Goal: Download file/media

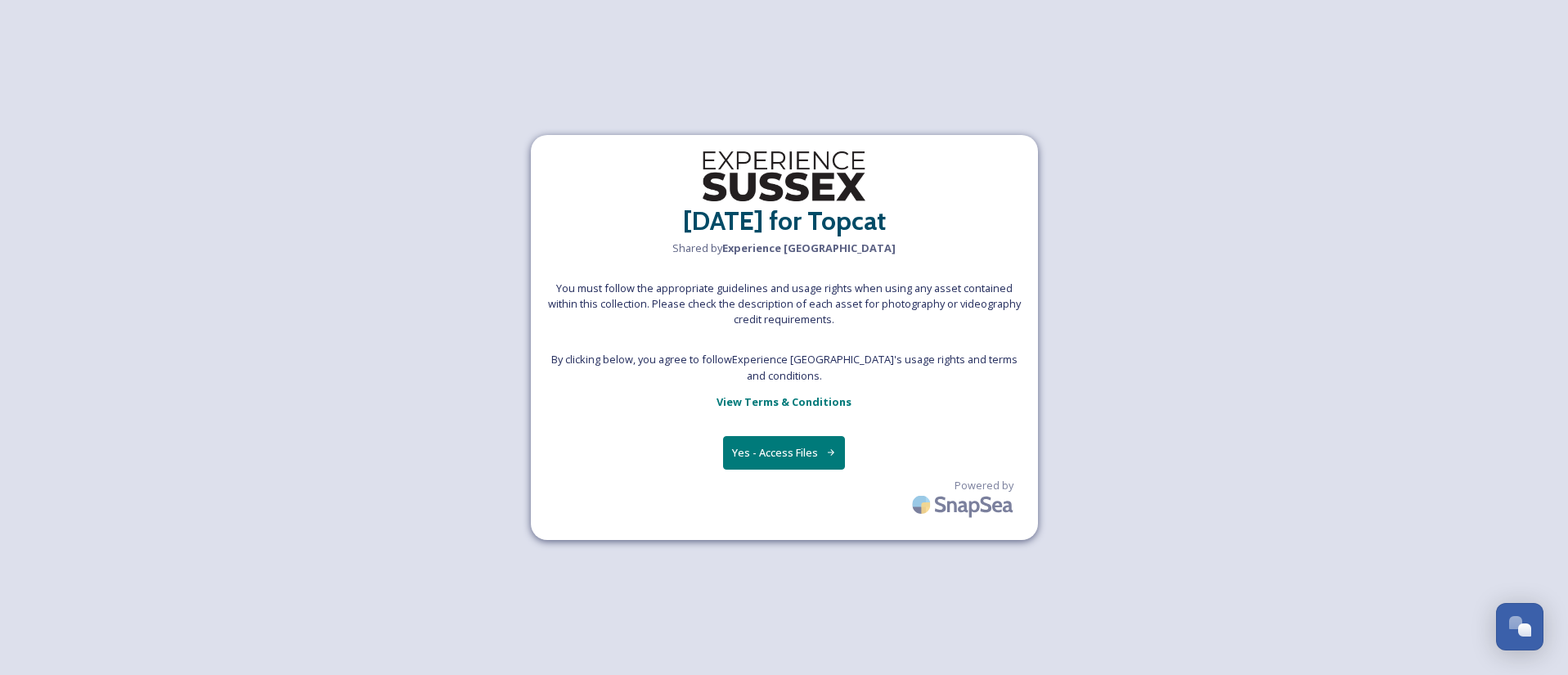
click at [781, 461] on div "[DATE] for Topcat Shared by Experience Sussex You must follow the appropriate g…" at bounding box center [784, 338] width 507 height 405
click at [782, 448] on button "Yes - Access Files" at bounding box center [784, 453] width 123 height 34
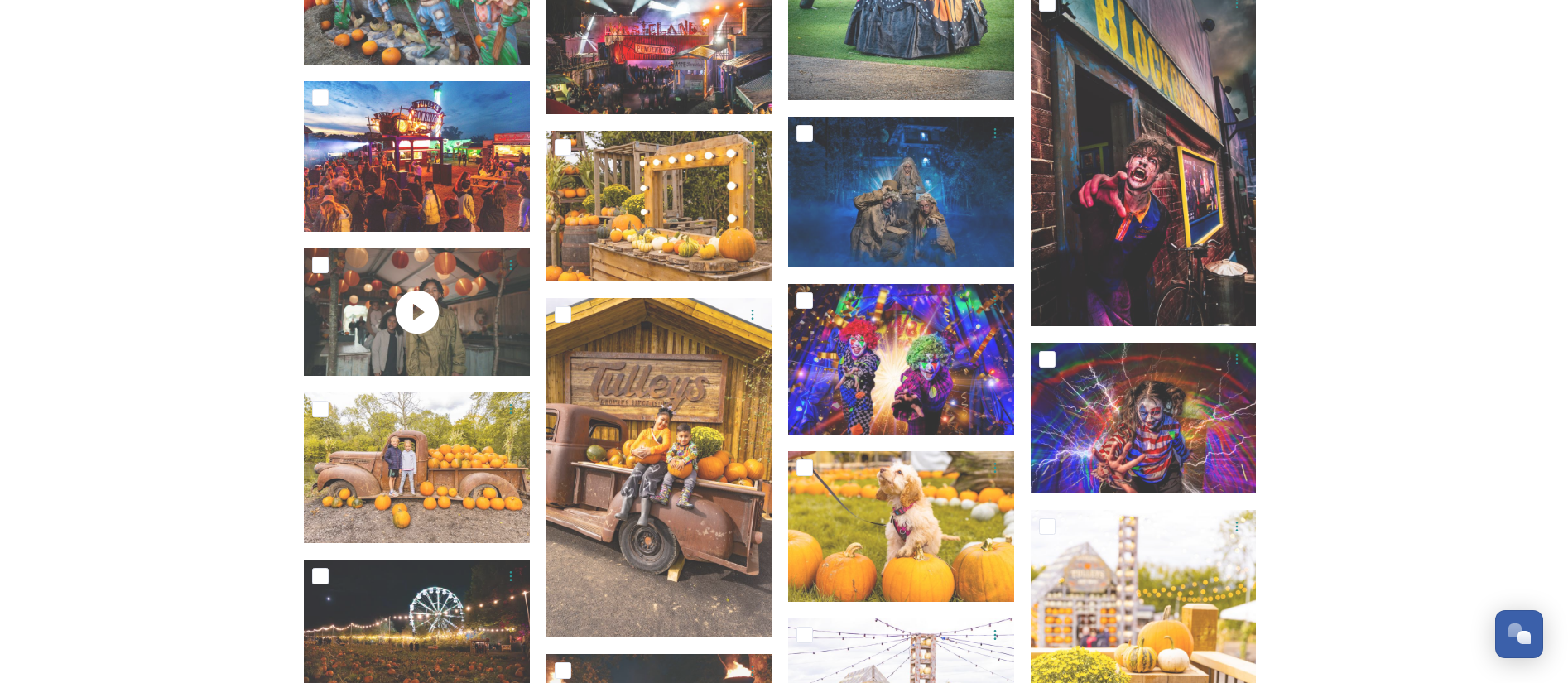
scroll to position [746, 0]
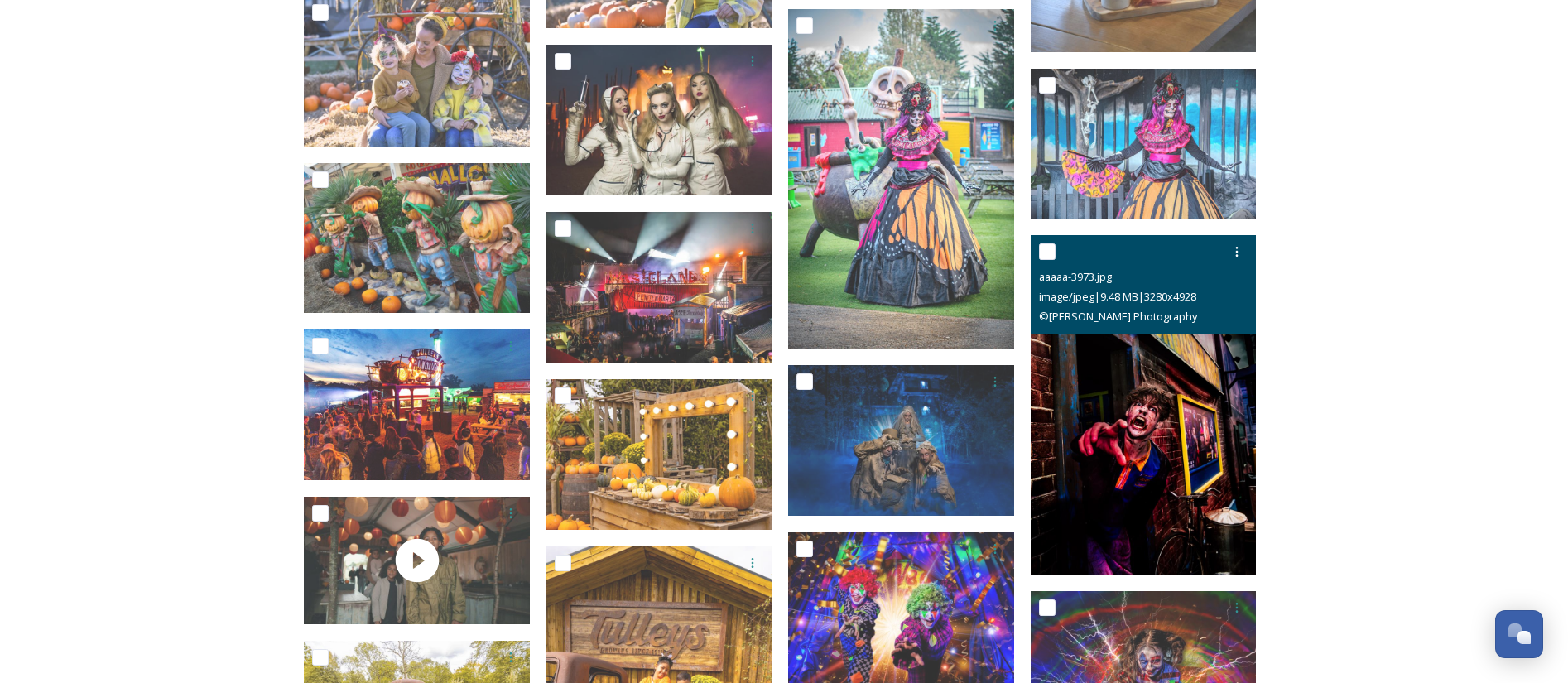
click at [1051, 245] on input "checkbox" at bounding box center [1046, 251] width 16 height 16
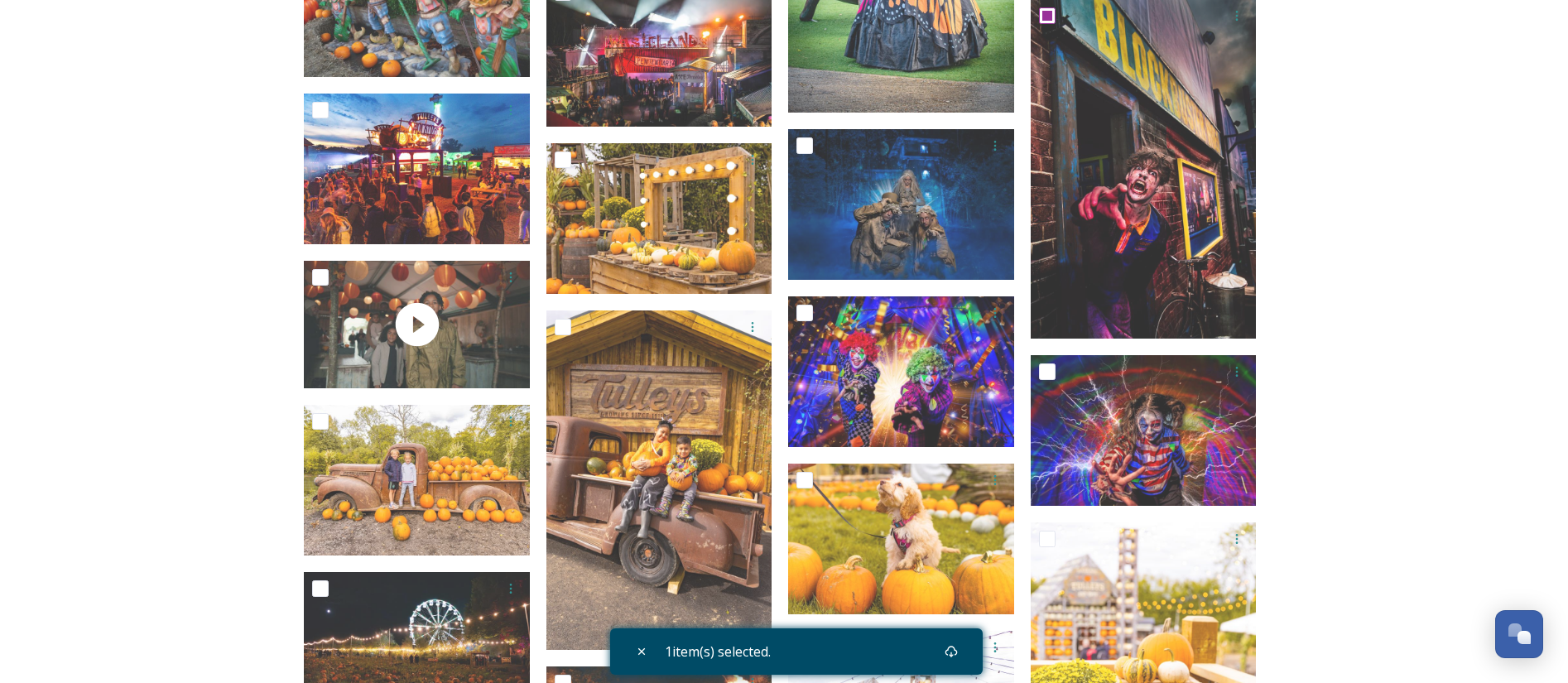
scroll to position [869, 0]
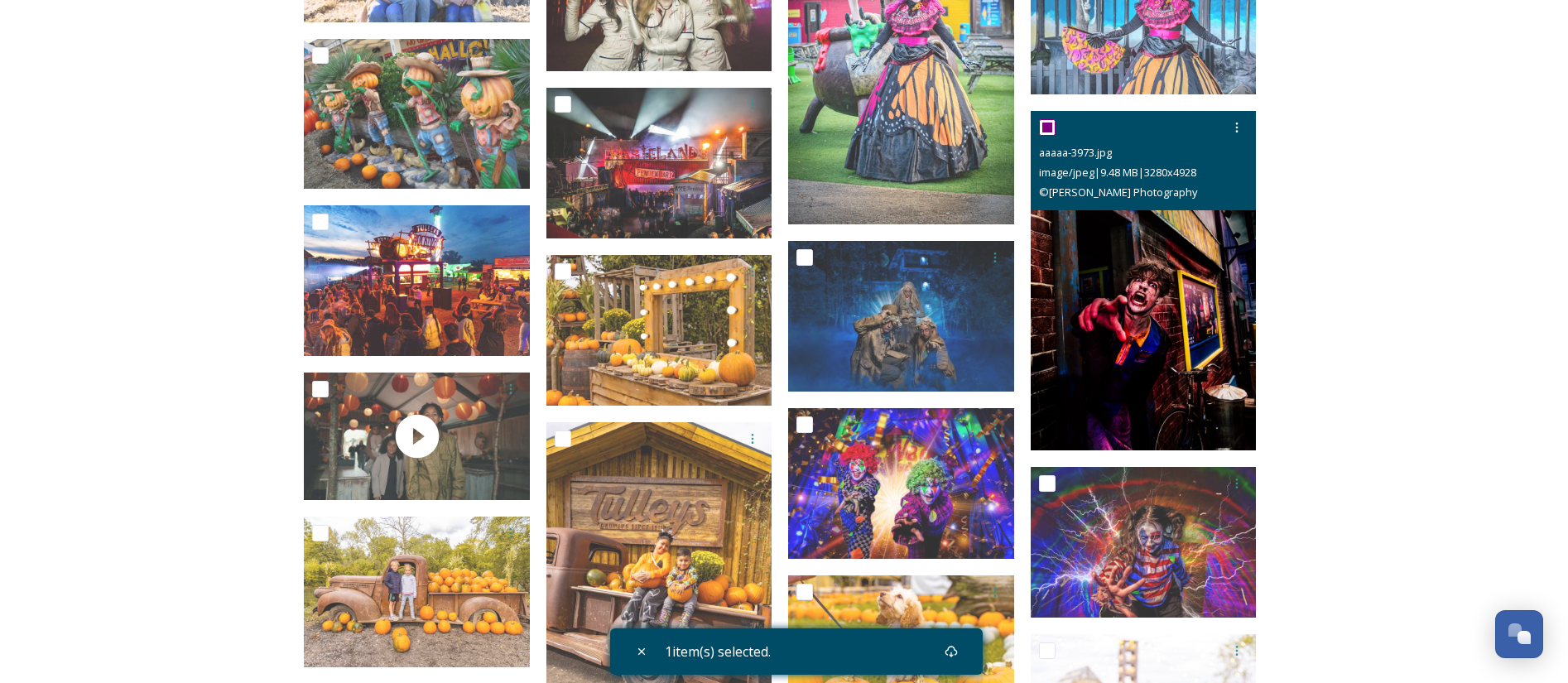
click at [1042, 131] on input "checkbox" at bounding box center [1046, 127] width 16 height 16
checkbox input "false"
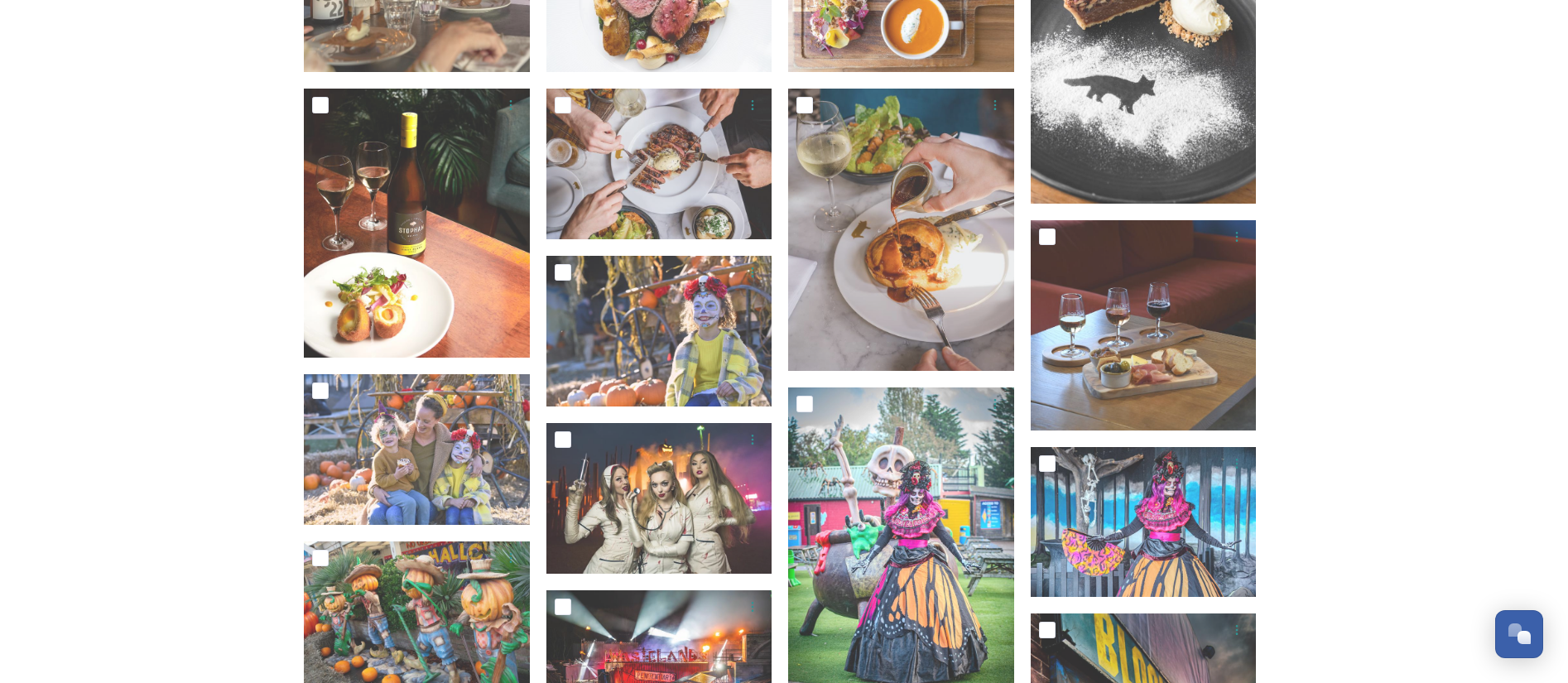
scroll to position [497, 0]
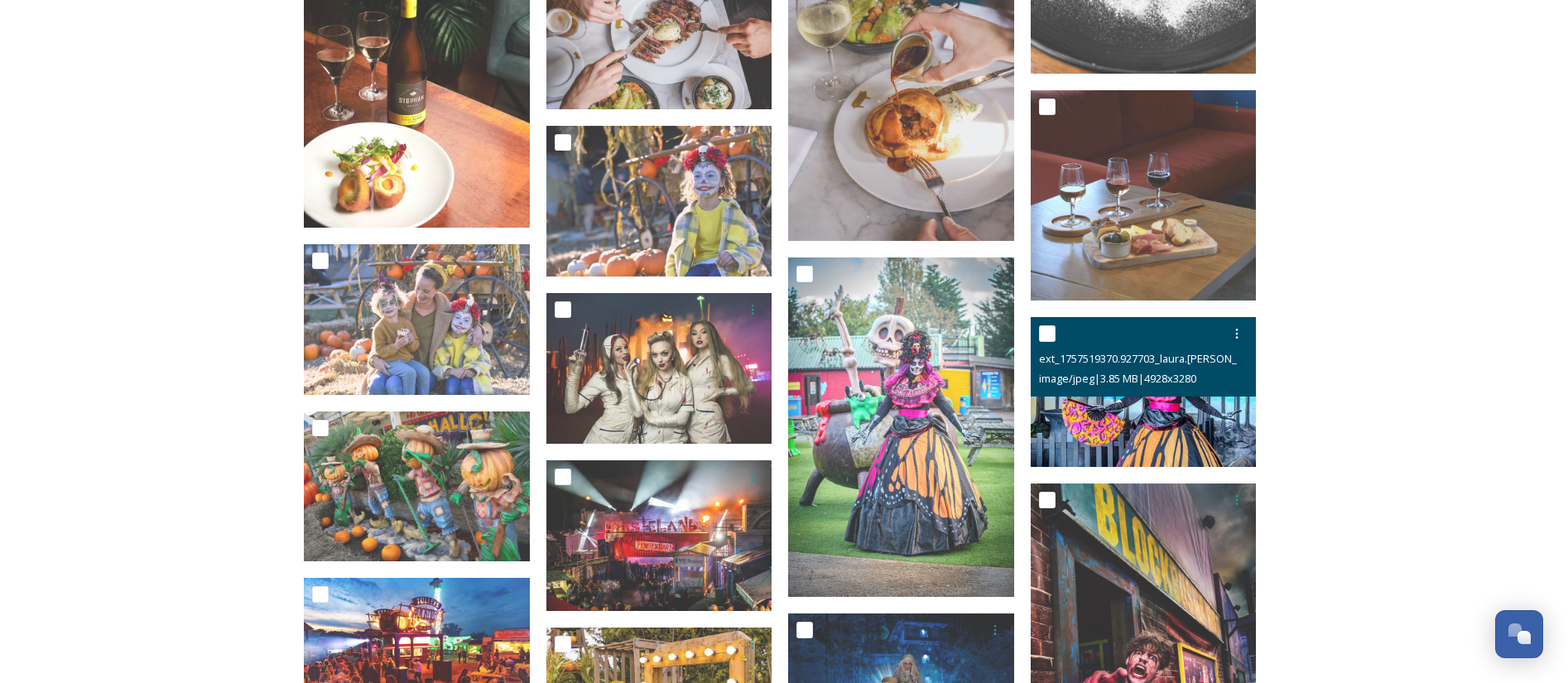
click at [1041, 335] on input "checkbox" at bounding box center [1046, 333] width 16 height 16
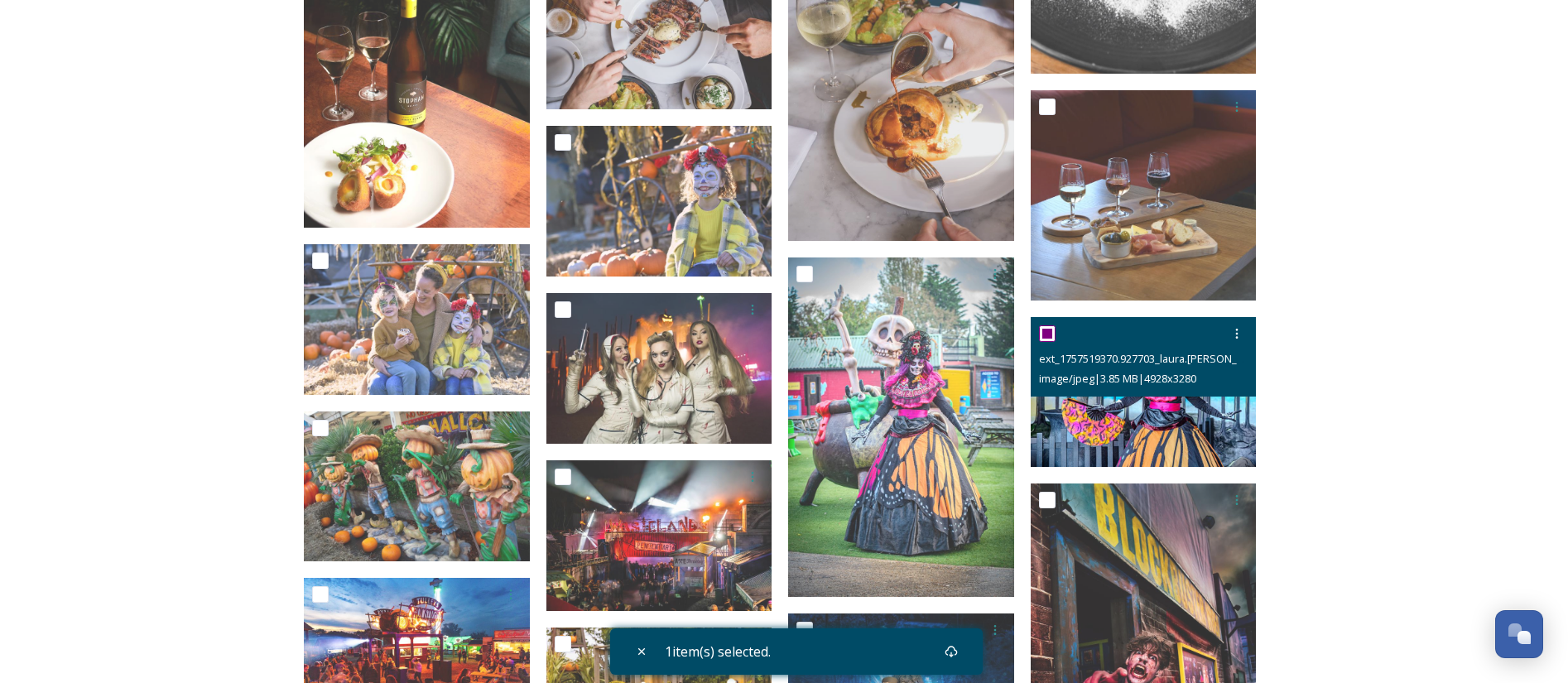
click at [1047, 332] on input "checkbox" at bounding box center [1046, 333] width 16 height 16
checkbox input "false"
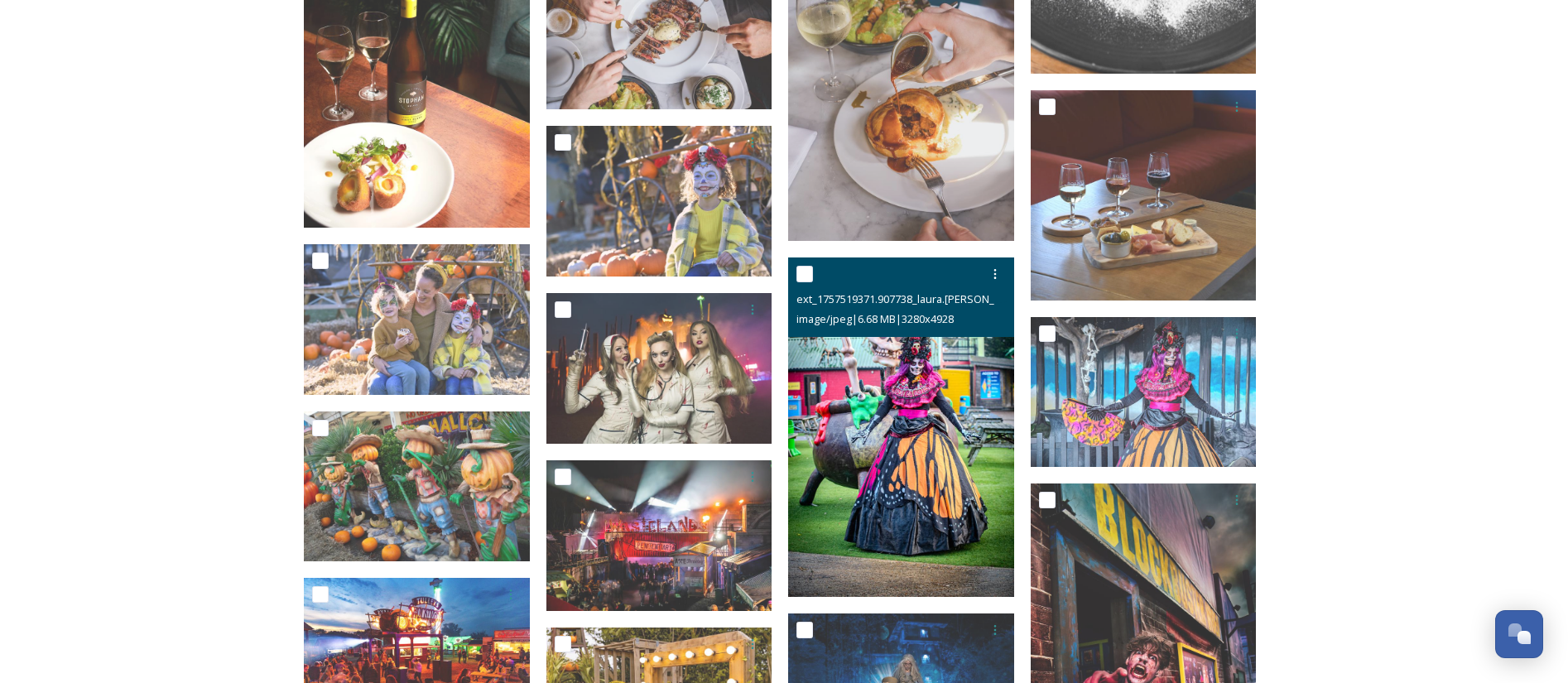
click at [814, 275] on div at bounding box center [902, 274] width 214 height 30
click at [806, 275] on input "checkbox" at bounding box center [804, 274] width 16 height 16
checkbox input "true"
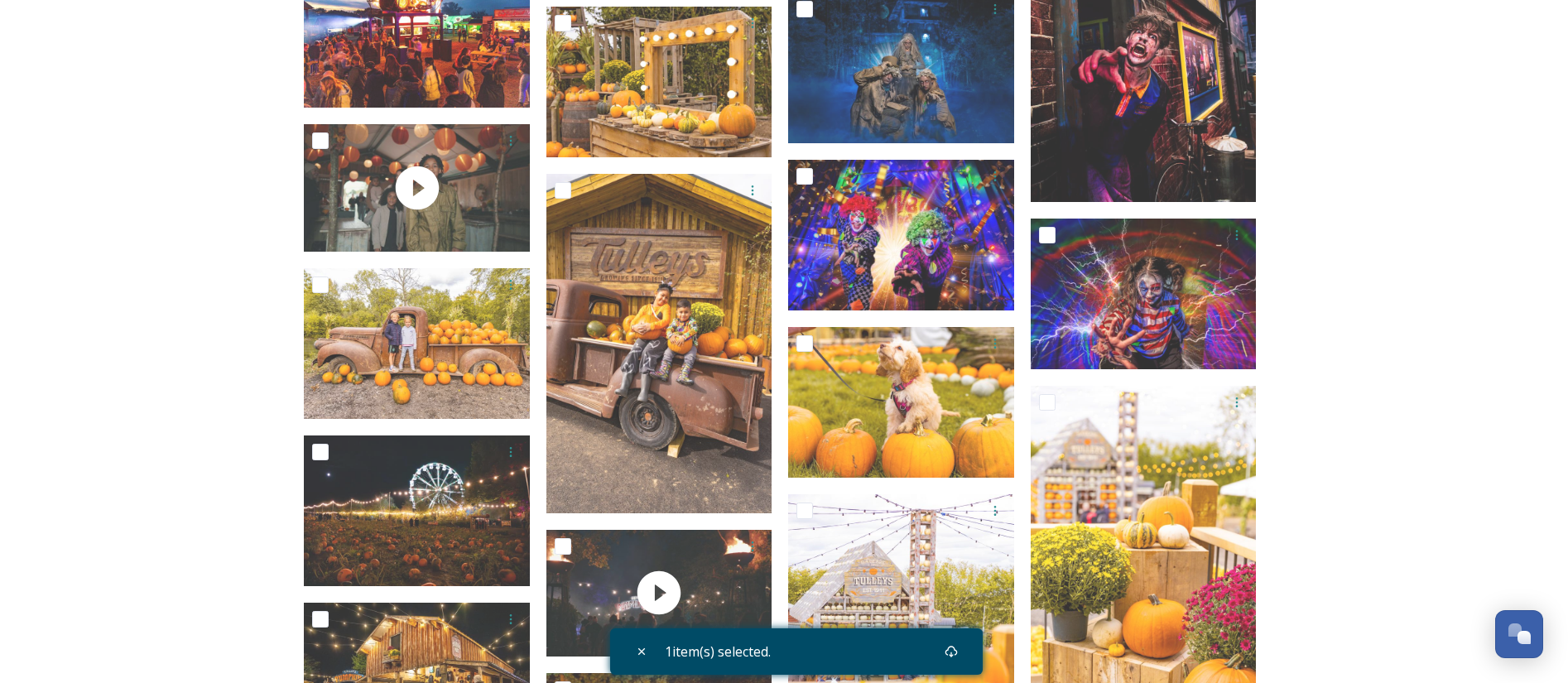
scroll to position [746, 0]
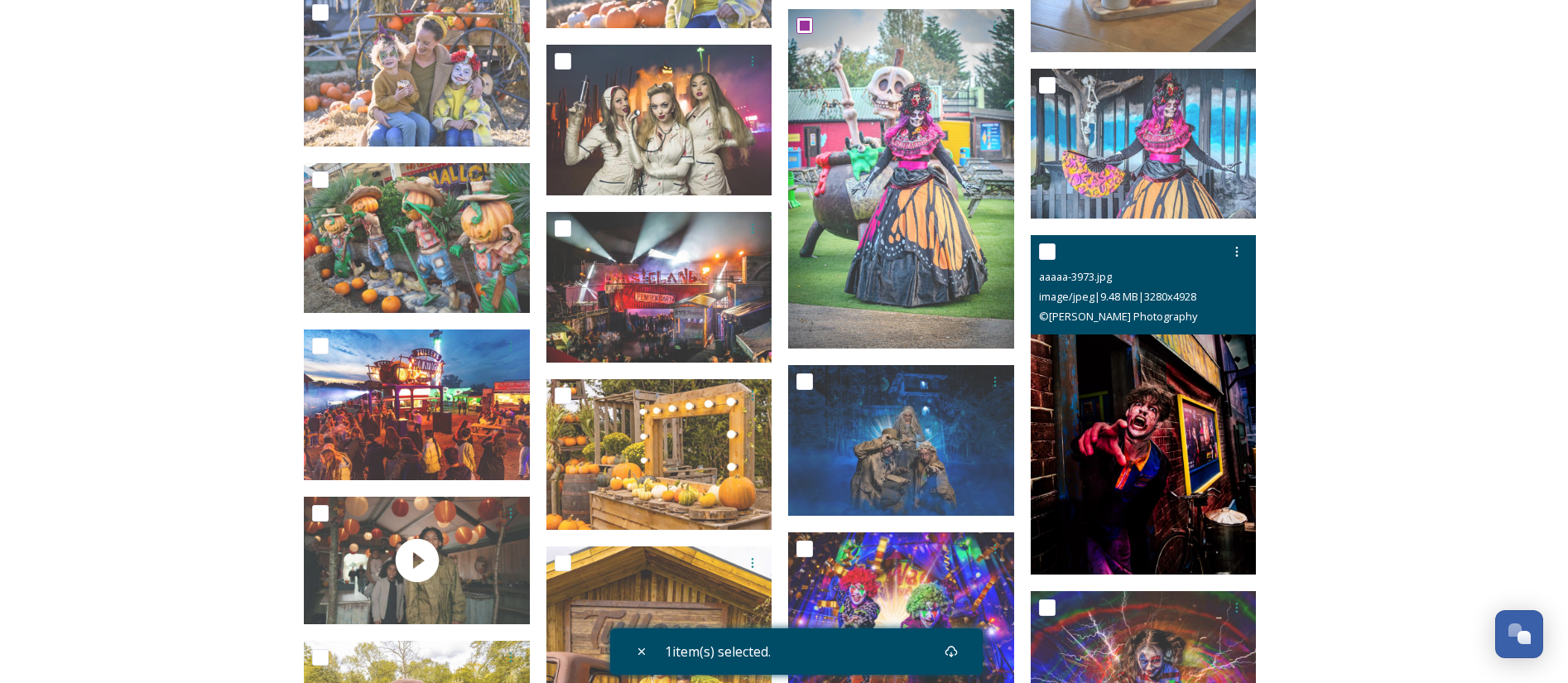
click at [1048, 252] on input "checkbox" at bounding box center [1046, 251] width 16 height 16
checkbox input "true"
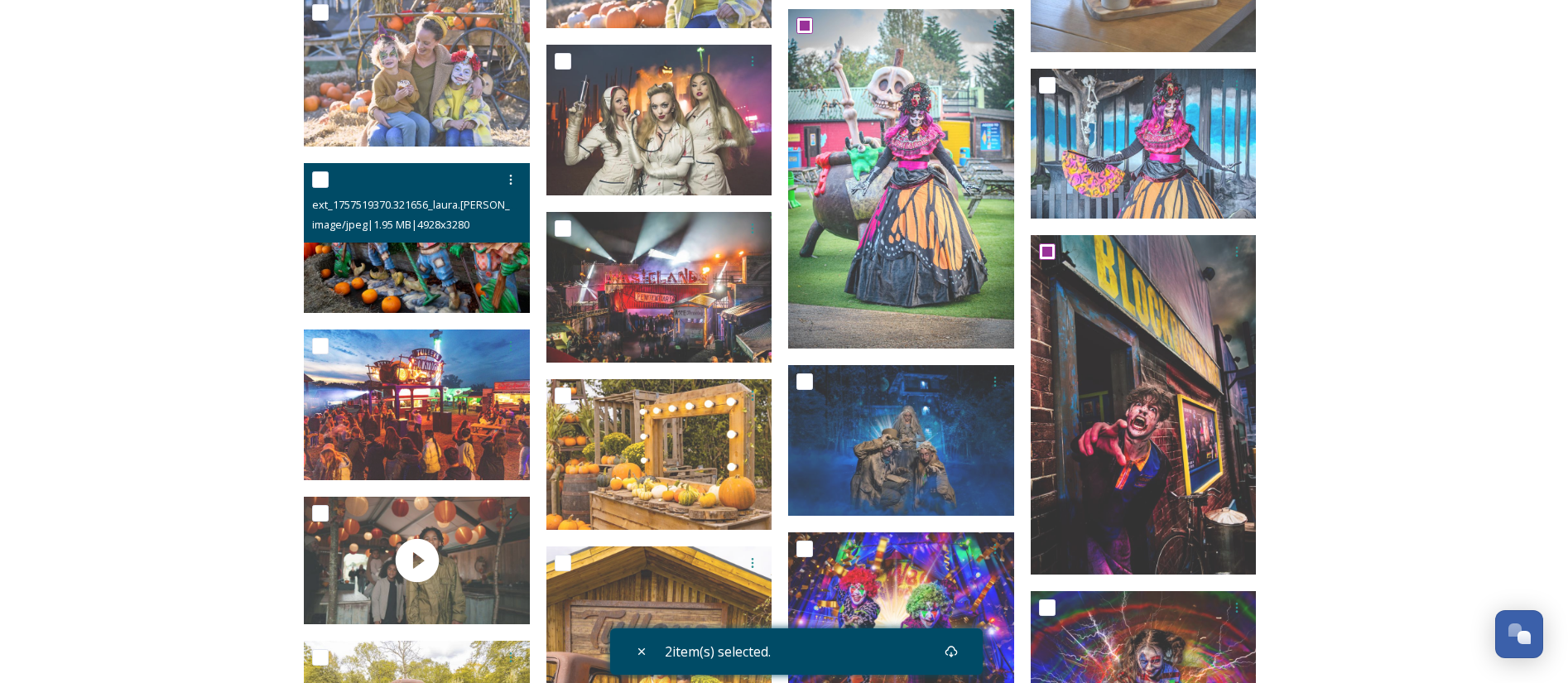
click at [324, 173] on input "checkbox" at bounding box center [320, 179] width 16 height 16
checkbox input "true"
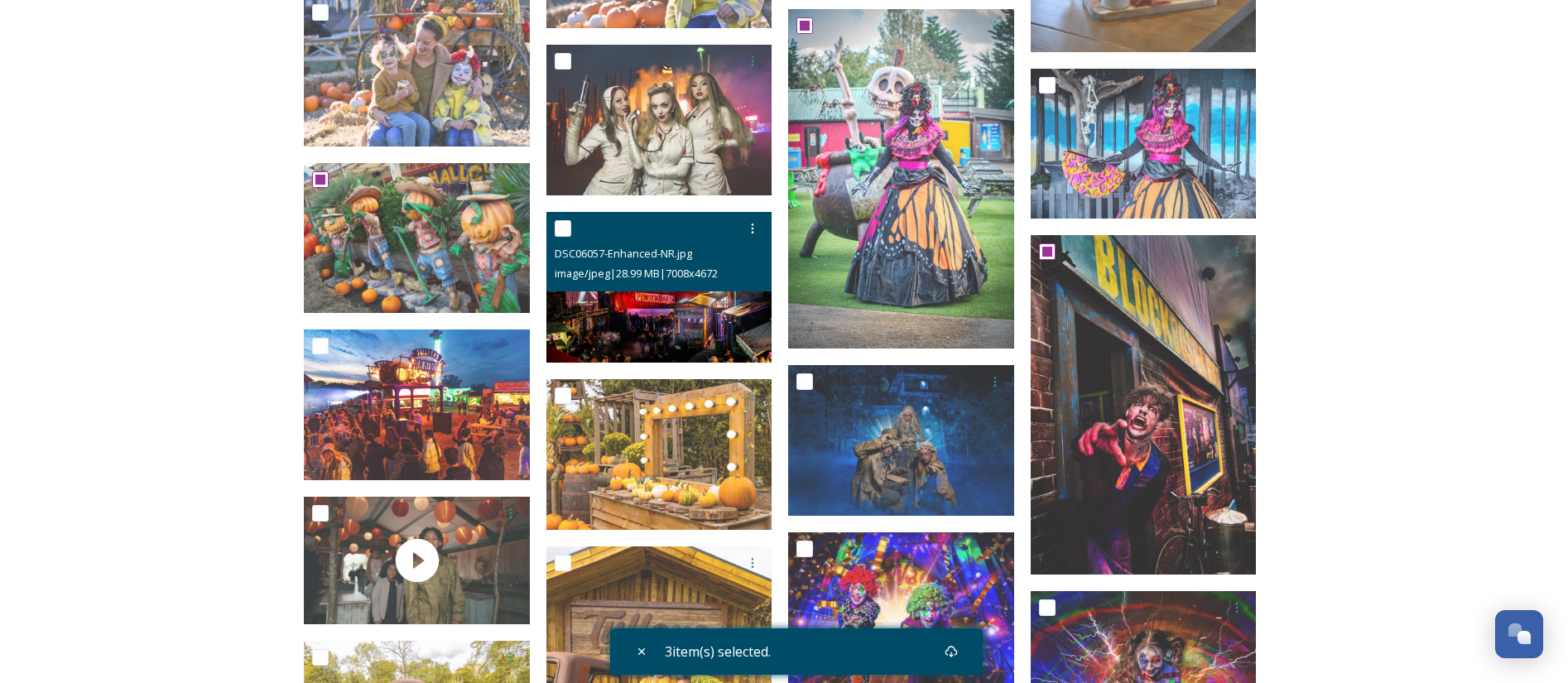
click at [571, 223] on div at bounding box center [661, 228] width 214 height 30
click at [559, 224] on input "checkbox" at bounding box center [563, 228] width 16 height 16
checkbox input "true"
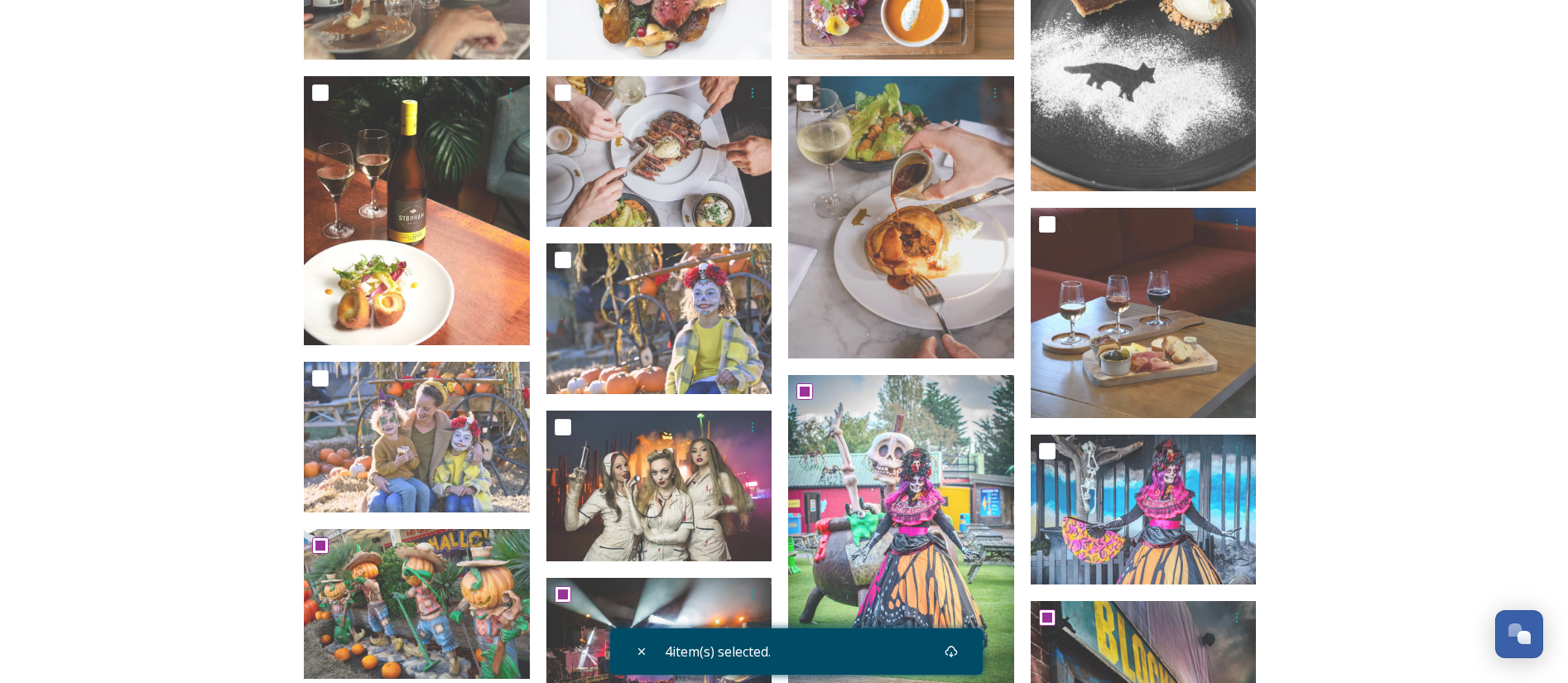
scroll to position [497, 0]
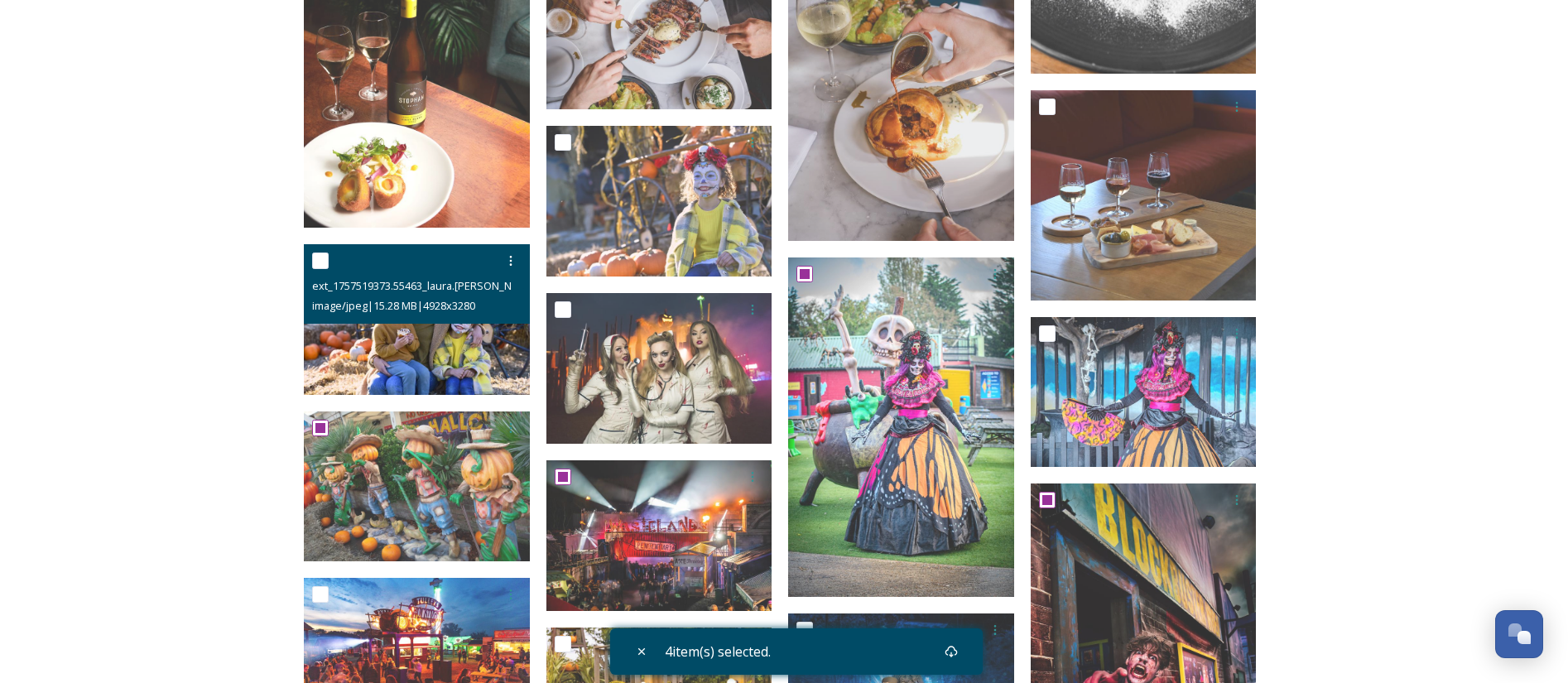
click at [314, 259] on input "checkbox" at bounding box center [320, 260] width 16 height 16
checkbox input "true"
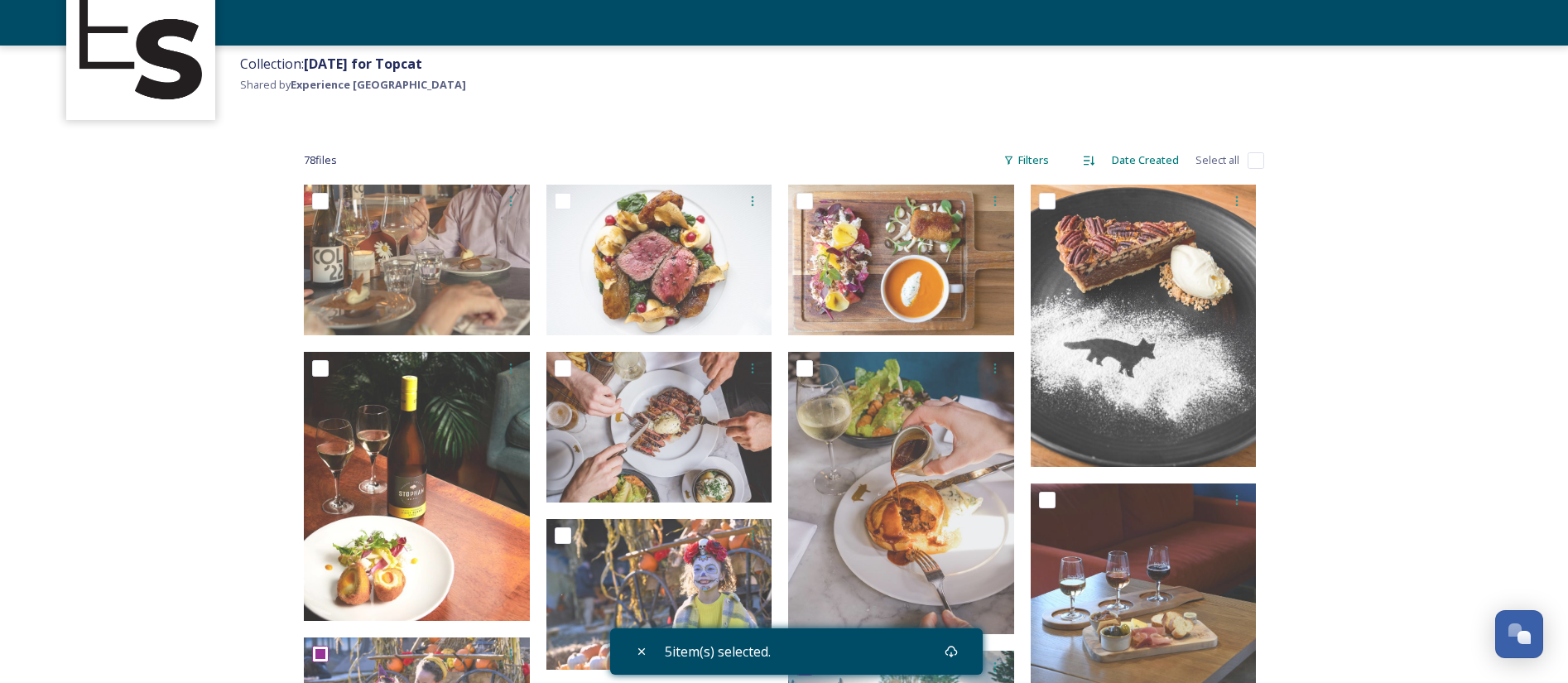
scroll to position [372, 0]
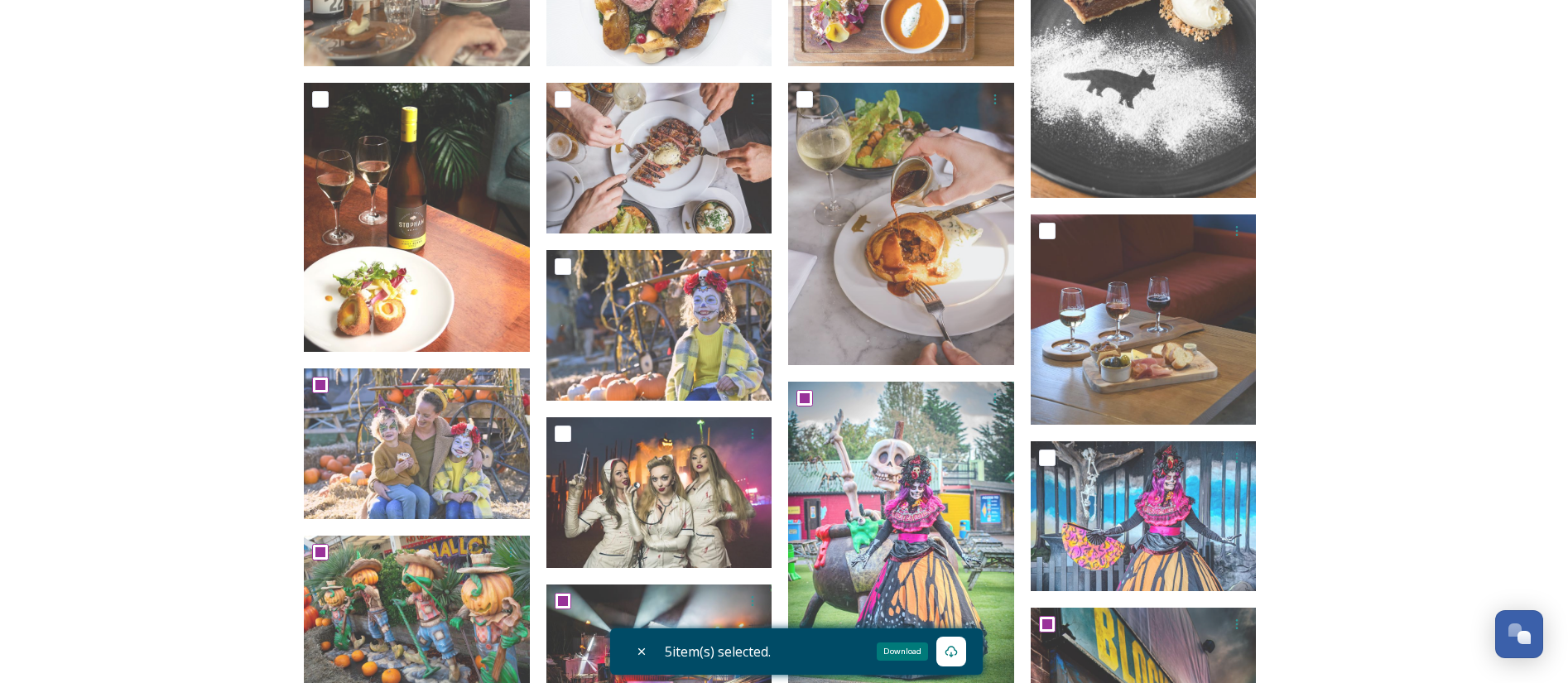
click at [958, 652] on icon at bounding box center [950, 651] width 13 height 13
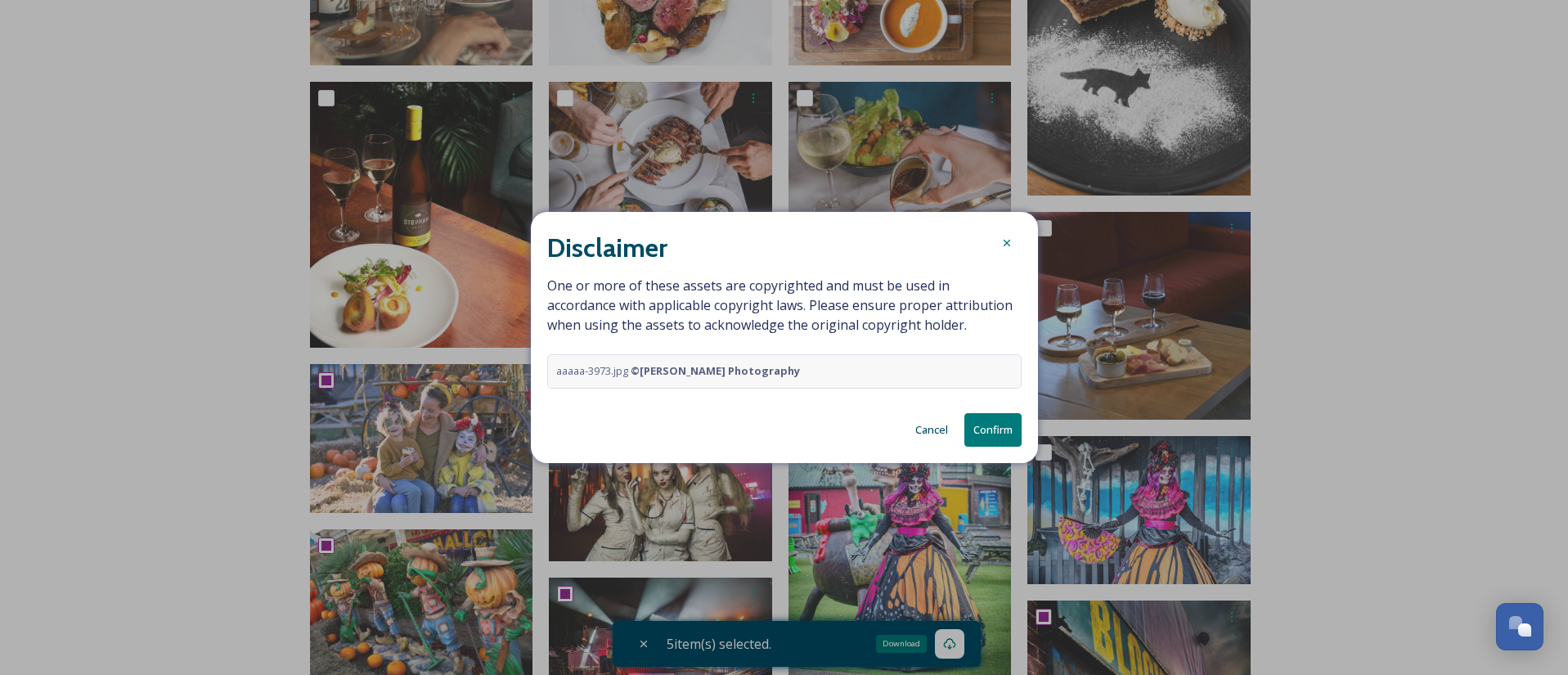
click at [982, 434] on button "Confirm" at bounding box center [993, 430] width 58 height 34
